Goal: Task Accomplishment & Management: Use online tool/utility

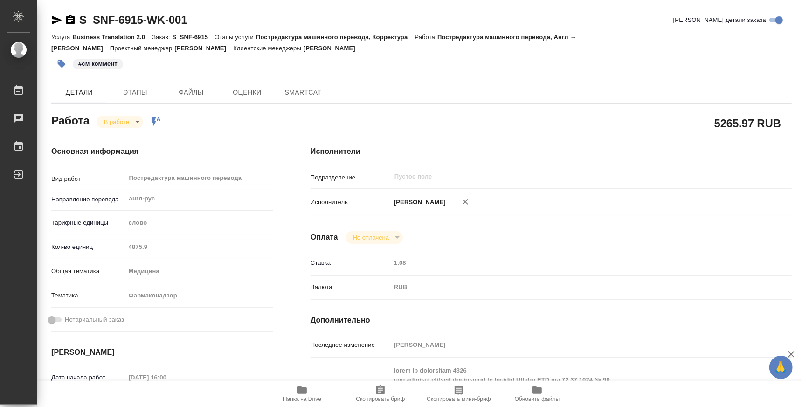
type textarea "x"
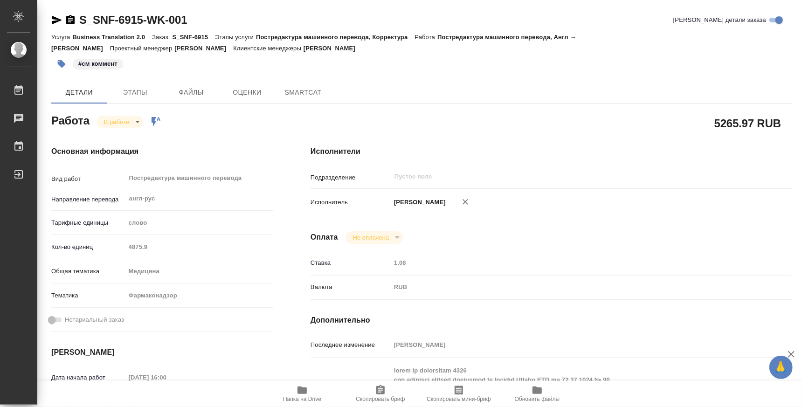
type textarea "x"
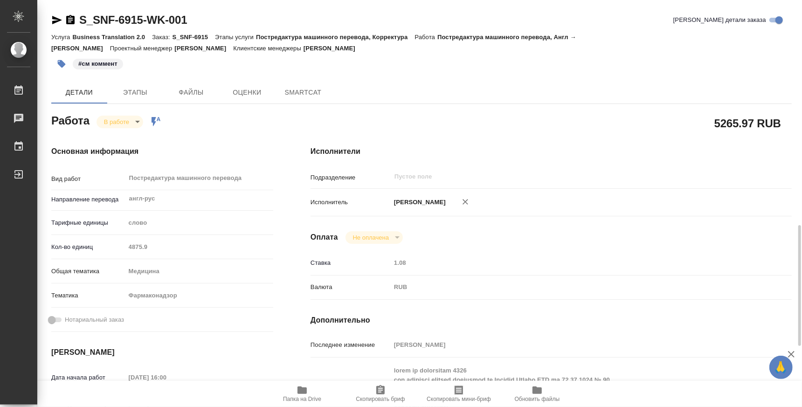
scroll to position [348, 0]
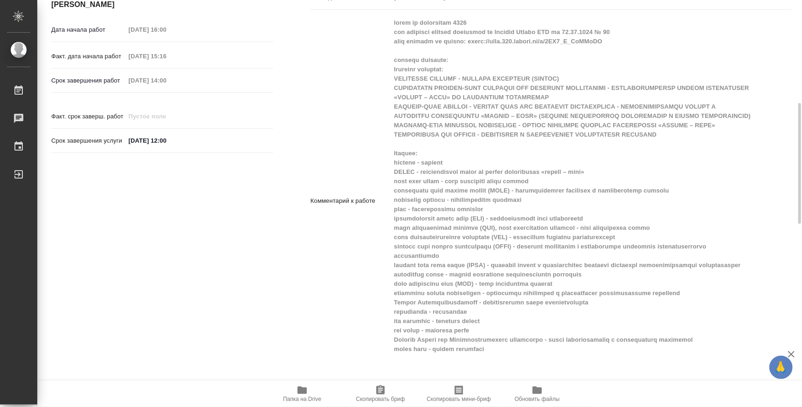
type textarea "x"
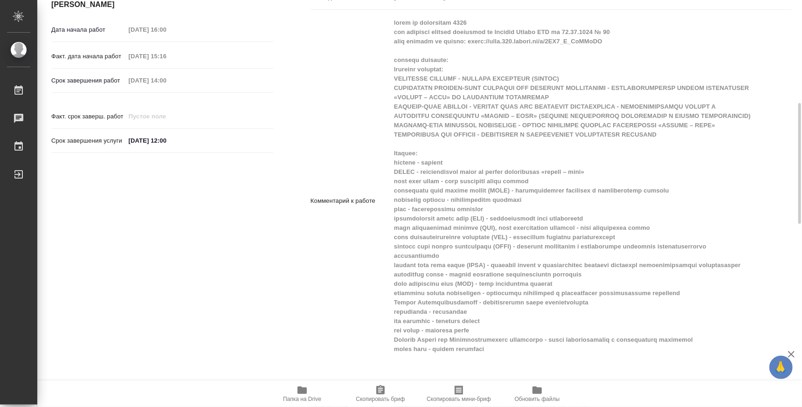
type textarea "x"
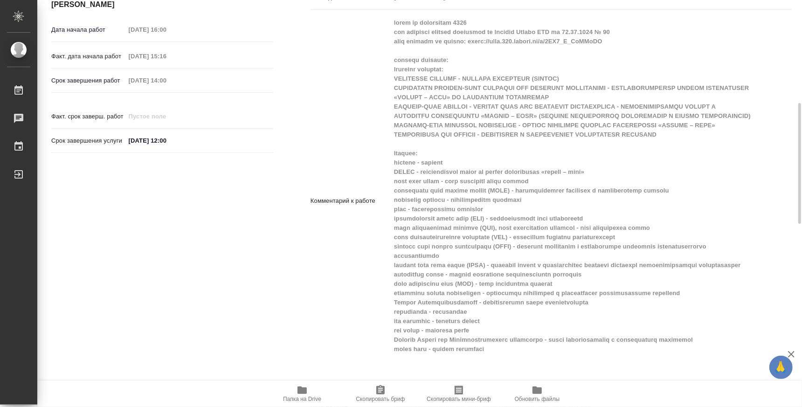
type textarea "x"
